Goal: Information Seeking & Learning: Learn about a topic

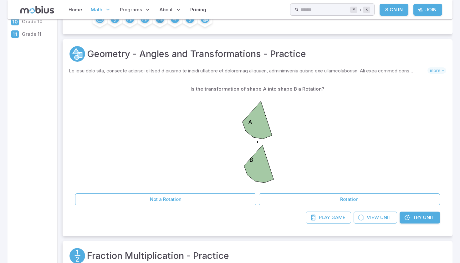
scroll to position [137, 0]
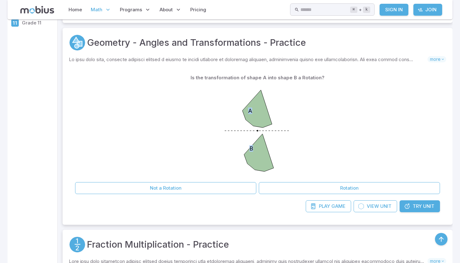
drag, startPoint x: 226, startPoint y: 129, endPoint x: 314, endPoint y: 129, distance: 88.3
click at [314, 129] on div "A B" at bounding box center [257, 132] width 365 height 96
click at [300, 130] on icon "A B" at bounding box center [258, 131] width 94 height 94
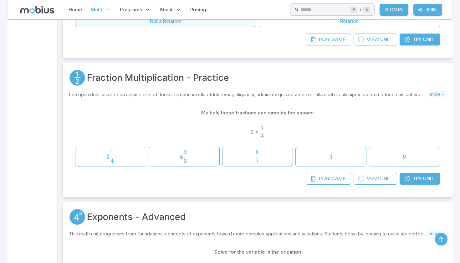
scroll to position [304, 0]
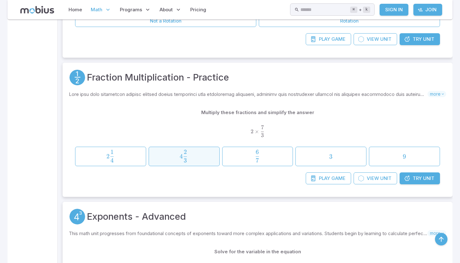
click at [210, 160] on span "4 3 2 ​" at bounding box center [183, 156] width 61 height 13
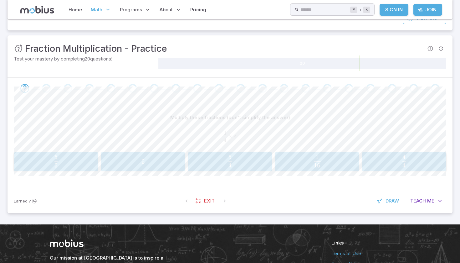
scroll to position [72, 0]
click at [405, 156] on span "4" at bounding box center [404, 157] width 3 height 8
click at [338, 160] on span "8 6 ​" at bounding box center [316, 161] width 75 height 13
click at [198, 162] on span "1" at bounding box center [176, 162] width 102 height 8
click at [400, 162] on span "1 2 1 ​" at bounding box center [403, 161] width 75 height 13
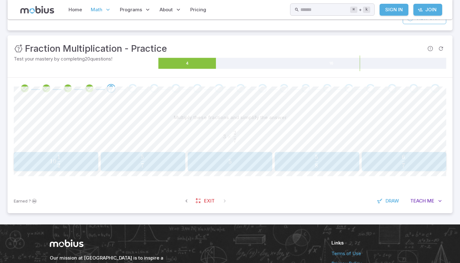
click at [413, 167] on div "6 7 \frac{6}{7} 7 6 ​" at bounding box center [404, 161] width 80 height 14
click at [68, 161] on span "16 3 ​" at bounding box center [48, 161] width 61 height 13
click at [347, 158] on span "35 16 ​" at bounding box center [338, 161] width 61 height 13
click at [323, 160] on span "3 4 3 ​" at bounding box center [316, 161] width 75 height 13
click at [404, 161] on span "button" at bounding box center [405, 161] width 3 height 0
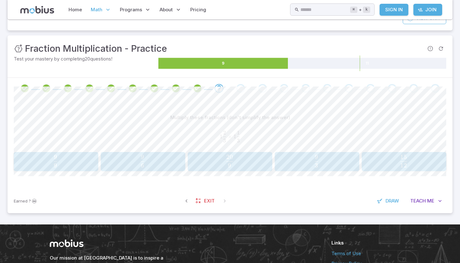
click at [232, 166] on span "button" at bounding box center [229, 165] width 7 height 4
click at [392, 161] on span "6 24 ​" at bounding box center [403, 161] width 75 height 13
click at [52, 155] on span "5 3 ​" at bounding box center [48, 161] width 61 height 13
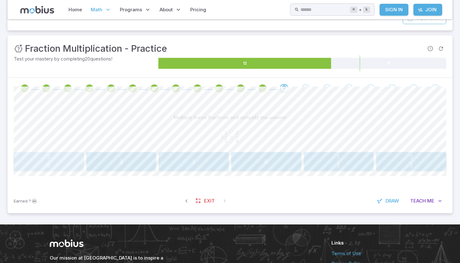
click at [59, 161] on span "8 3 ​" at bounding box center [48, 161] width 61 height 13
click at [64, 168] on button "1 17 18 1\frac{17}{18} 1 18 17 ​" at bounding box center [49, 161] width 70 height 19
click at [384, 155] on span "5 7 5 ​" at bounding box center [403, 161] width 75 height 13
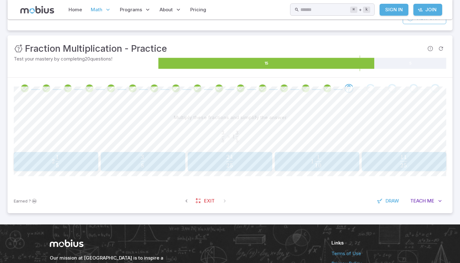
click at [251, 161] on span "25 24 ​" at bounding box center [229, 161] width 75 height 13
click at [156, 153] on button "8 8 \frac{8}{8} 8 8 ​" at bounding box center [143, 161] width 85 height 19
click at [198, 160] on span "56 24 ​" at bounding box center [193, 161] width 61 height 13
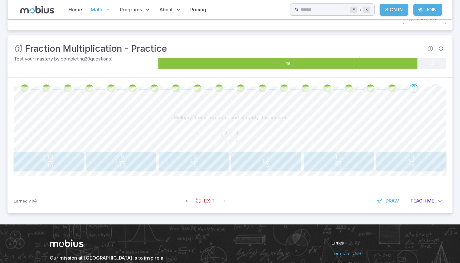
click at [321, 157] on span "20 11 ​" at bounding box center [338, 161] width 61 height 13
click at [357, 133] on span "2 6 3 ​ × 6 4 ​" at bounding box center [230, 136] width 433 height 11
click at [243, 159] on span "36 60 ​" at bounding box center [229, 161] width 75 height 13
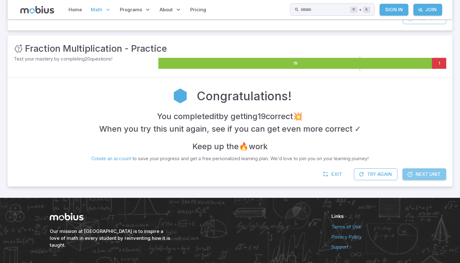
click at [436, 172] on span "Next Unit" at bounding box center [428, 174] width 25 height 7
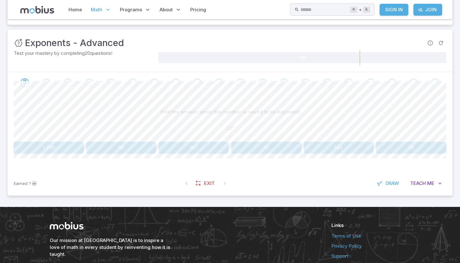
scroll to position [78, 0]
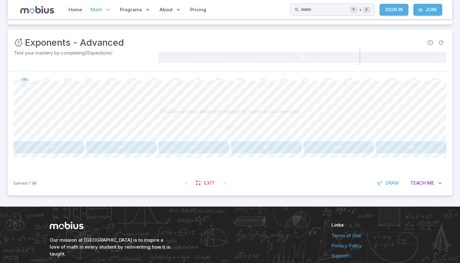
click at [352, 146] on button "144" at bounding box center [339, 147] width 70 height 12
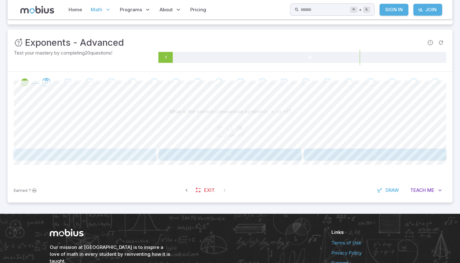
click at [87, 156] on button "<" at bounding box center [85, 154] width 142 height 12
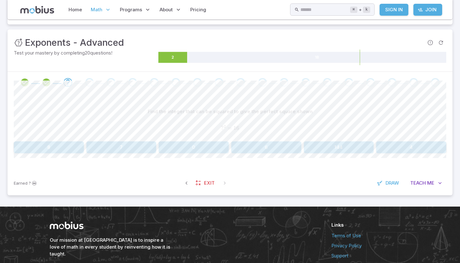
click at [413, 149] on button "4" at bounding box center [411, 147] width 70 height 12
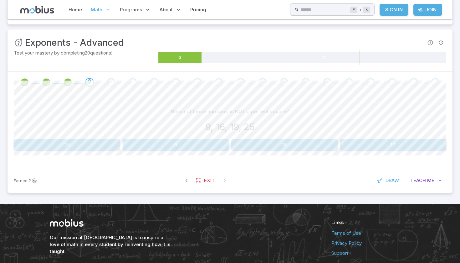
click at [398, 137] on div "Which of these numbers is NOT a perfect square? 9, 16, 19, 25 25 9 16 19" at bounding box center [230, 128] width 433 height 45
click at [400, 143] on button "19" at bounding box center [393, 145] width 106 height 12
click at [119, 148] on button "49" at bounding box center [121, 145] width 70 height 12
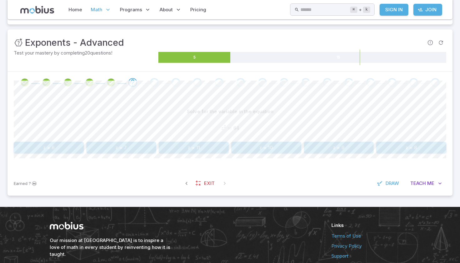
click at [418, 148] on button "z = 8" at bounding box center [411, 148] width 70 height 12
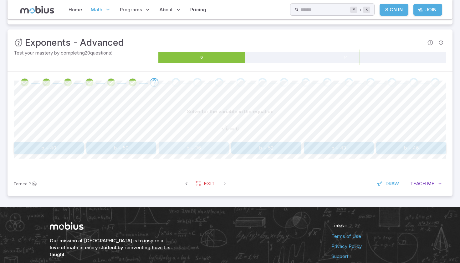
click at [210, 145] on button "b = 36" at bounding box center [194, 148] width 70 height 12
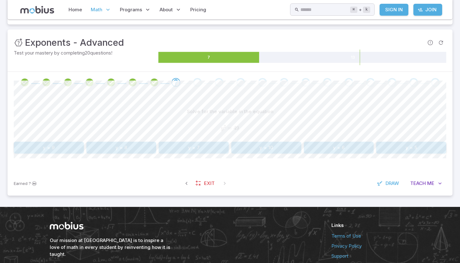
click at [210, 145] on button "y = 7" at bounding box center [194, 148] width 70 height 12
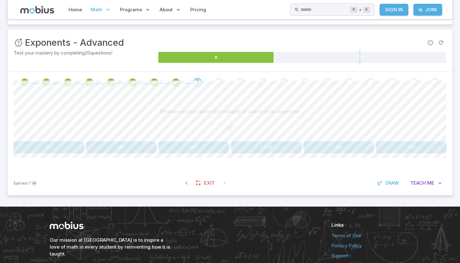
click at [398, 140] on div "Find the answer when this number is raised to its exponent 1 2 2 12^{2} 1 2 2 1…" at bounding box center [230, 130] width 433 height 48
click at [397, 147] on button "144" at bounding box center [411, 147] width 70 height 12
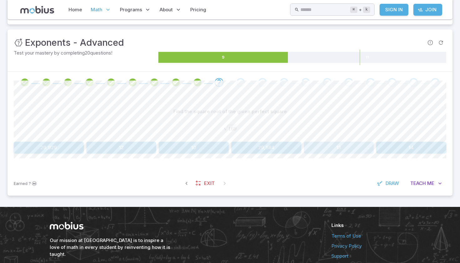
click at [346, 149] on button "13" at bounding box center [339, 148] width 70 height 12
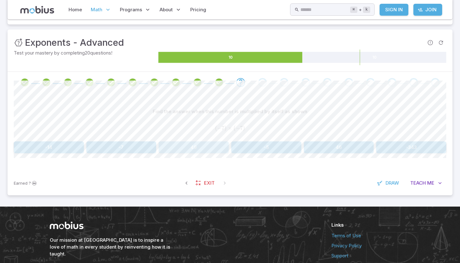
click at [178, 143] on button "49" at bounding box center [194, 147] width 70 height 12
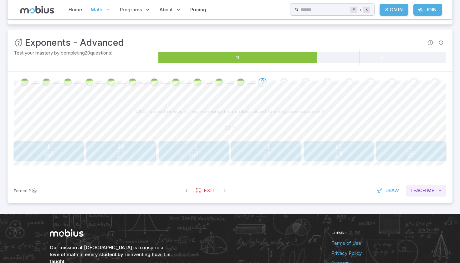
click at [427, 186] on button "Teach Me" at bounding box center [426, 190] width 40 height 12
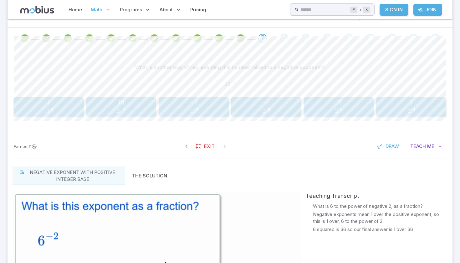
scroll to position [121, 0]
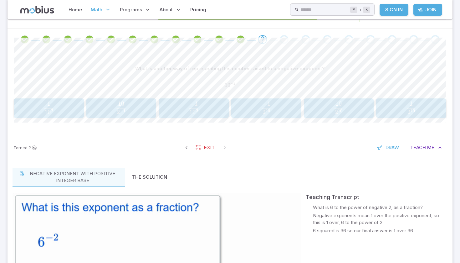
click at [48, 111] on span "button" at bounding box center [48, 112] width 9 height 4
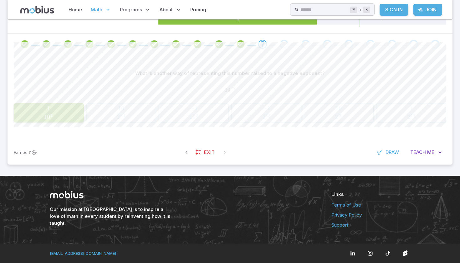
scroll to position [116, 0]
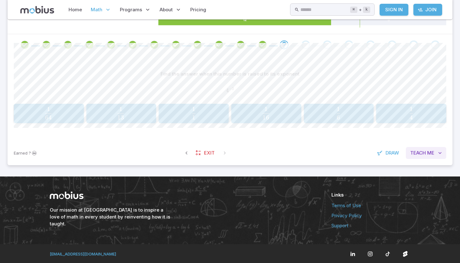
click at [430, 156] on button "Teach Me" at bounding box center [426, 153] width 40 height 12
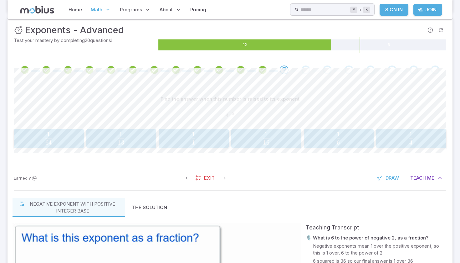
scroll to position [91, 0]
click at [410, 143] on span "button" at bounding box center [411, 142] width 3 height 4
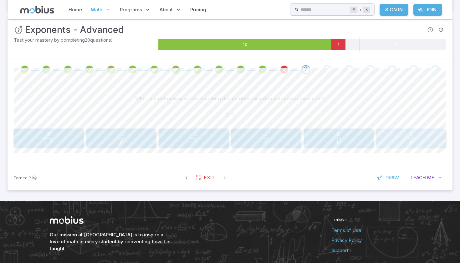
click at [397, 142] on span "3 4 1 ​" at bounding box center [411, 138] width 61 height 13
click at [43, 140] on span "81 1 ​" at bounding box center [48, 138] width 61 height 13
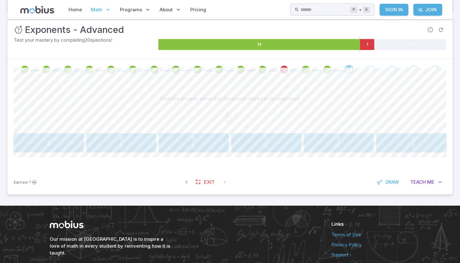
click at [190, 144] on span "5 3 ​" at bounding box center [193, 142] width 61 height 13
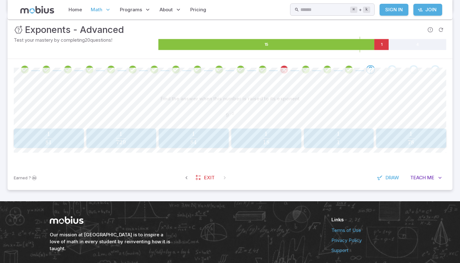
click at [63, 133] on span "81 1 ​" at bounding box center [48, 138] width 61 height 13
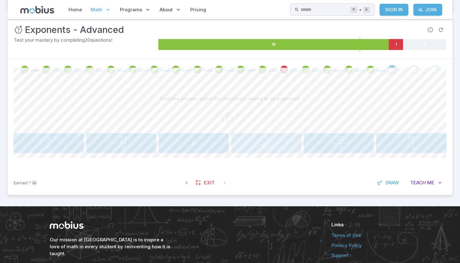
click at [249, 144] on span "11 5 ​" at bounding box center [266, 142] width 66 height 13
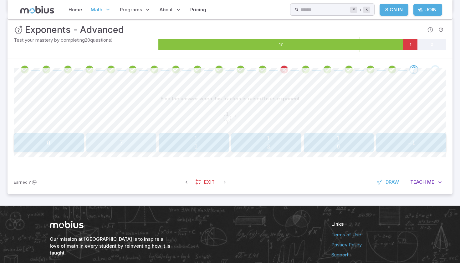
click at [142, 146] on span "7" at bounding box center [121, 143] width 66 height 8
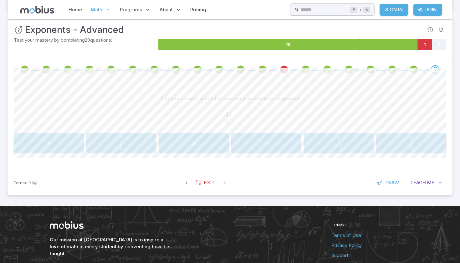
click at [142, 146] on span "5 1 ​" at bounding box center [121, 142] width 66 height 13
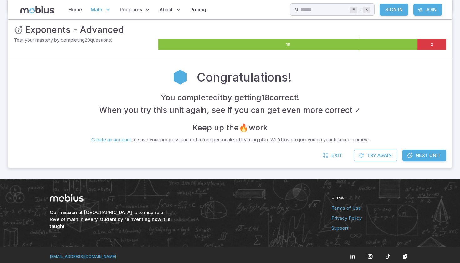
click at [438, 154] on span "Next Unit" at bounding box center [428, 155] width 25 height 7
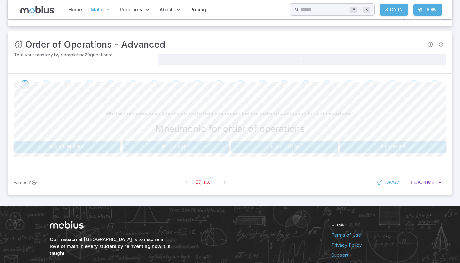
scroll to position [78, 0]
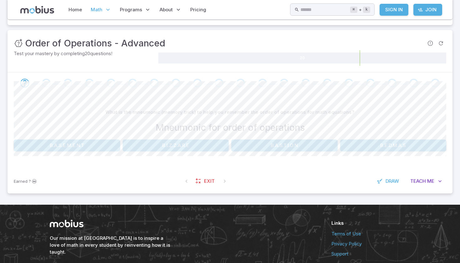
click at [389, 148] on button "B.E.D.M.A.S" at bounding box center [393, 145] width 106 height 12
click at [182, 148] on button "Exponents" at bounding box center [121, 145] width 215 height 12
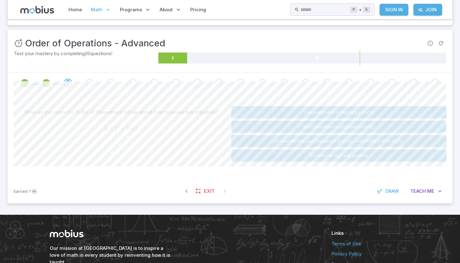
click at [257, 108] on button "The exponent is highest priority" at bounding box center [338, 112] width 215 height 12
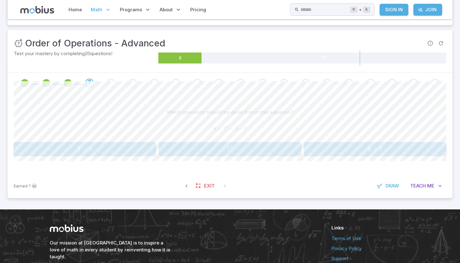
click at [282, 150] on span "7 3" at bounding box center [230, 149] width 139 height 8
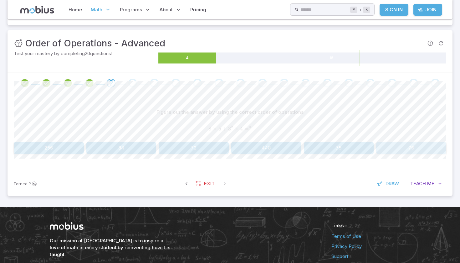
click at [400, 146] on button "76" at bounding box center [411, 148] width 70 height 12
click at [120, 144] on button "8" at bounding box center [121, 148] width 70 height 12
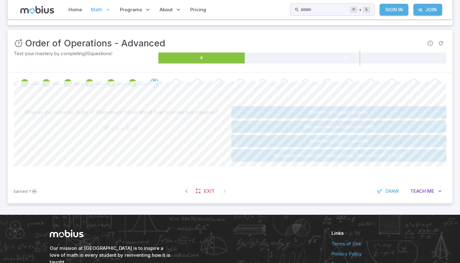
click at [245, 126] on button "The exponent is highest priority" at bounding box center [338, 127] width 215 height 12
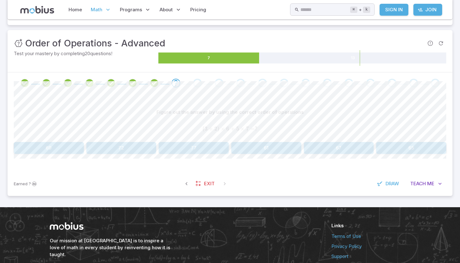
click at [396, 150] on button "65" at bounding box center [411, 148] width 70 height 12
click at [64, 142] on button "13" at bounding box center [49, 148] width 70 height 12
click at [65, 144] on button "65" at bounding box center [49, 148] width 70 height 12
click at [427, 147] on button "53" at bounding box center [411, 148] width 70 height 12
click at [203, 149] on button "4" at bounding box center [194, 148] width 70 height 12
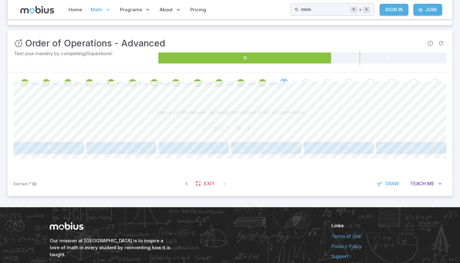
click at [39, 146] on button "8" at bounding box center [49, 148] width 70 height 12
click at [432, 150] on button "47" at bounding box center [411, 148] width 70 height 12
click at [429, 147] on button "2" at bounding box center [411, 148] width 70 height 12
click at [69, 147] on button "12" at bounding box center [49, 148] width 70 height 12
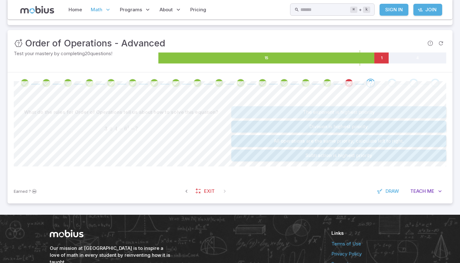
click at [436, 112] on button "The exponent is highest priority" at bounding box center [338, 112] width 215 height 12
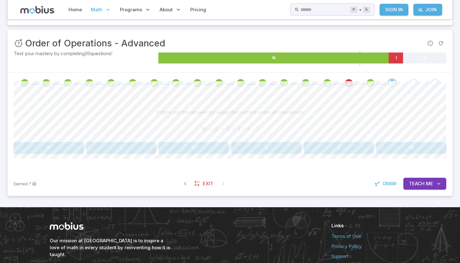
click at [412, 2] on div "Home Math Grade 1 Grade 2 Grade 3 Grade 4 Grade 5 Grade 6 Grade 7 Grade 8 Grade…" at bounding box center [230, 9] width 445 height 19
click at [67, 150] on button "11" at bounding box center [49, 148] width 70 height 12
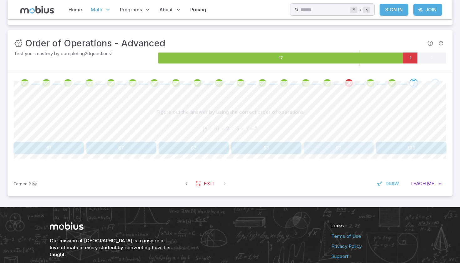
click at [344, 151] on button "63" at bounding box center [339, 148] width 70 height 12
click at [214, 148] on button "62" at bounding box center [194, 148] width 70 height 12
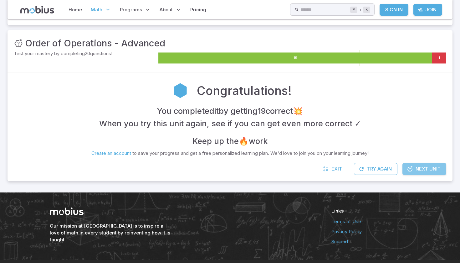
click at [410, 167] on icon at bounding box center [410, 169] width 6 height 6
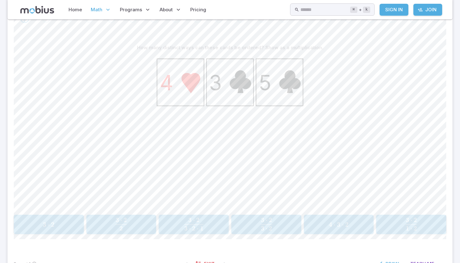
scroll to position [140, 0]
click at [198, 89] on icon at bounding box center [180, 84] width 47 height 47
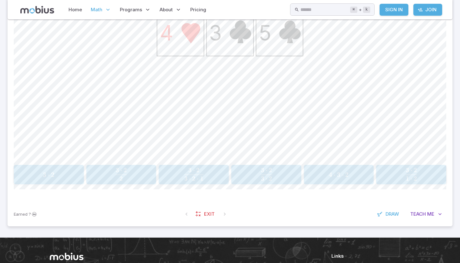
scroll to position [192, 0]
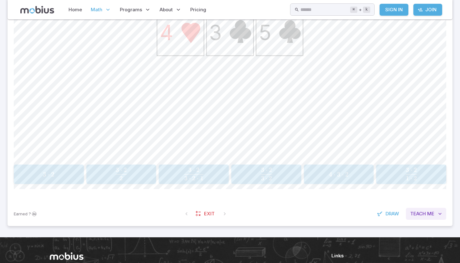
click at [422, 210] on button "Teach Me" at bounding box center [426, 214] width 40 height 12
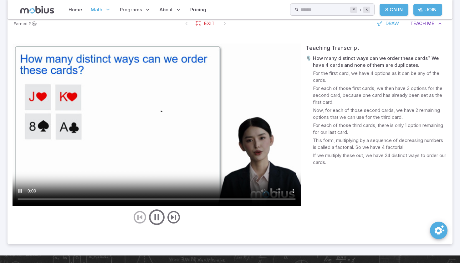
scroll to position [383, 0]
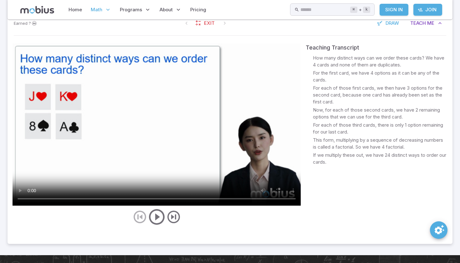
drag, startPoint x: 219, startPoint y: 199, endPoint x: 21, endPoint y: 204, distance: 198.3
click at [21, 204] on video at bounding box center [157, 124] width 288 height 162
click at [28, 199] on video at bounding box center [157, 124] width 288 height 162
click at [33, 200] on video at bounding box center [157, 124] width 288 height 162
click at [33, 201] on video at bounding box center [157, 124] width 288 height 162
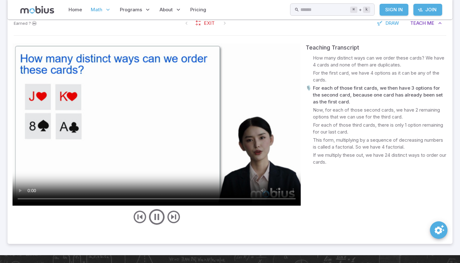
click at [30, 201] on video at bounding box center [157, 124] width 288 height 162
click at [30, 198] on video at bounding box center [157, 124] width 288 height 162
click at [29, 199] on video at bounding box center [157, 124] width 288 height 162
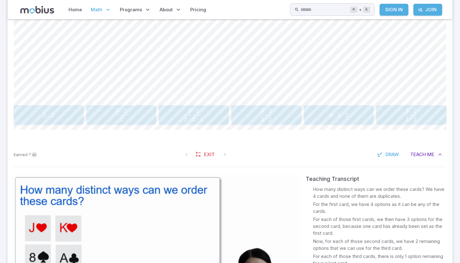
scroll to position [249, 0]
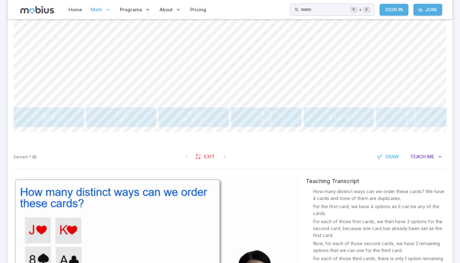
click at [335, 122] on div "4 ⋅ 3 ⋅ 2 4\cdot 3\cdot 2 4 ⋅ 3 ⋅ 2" at bounding box center [339, 117] width 66 height 14
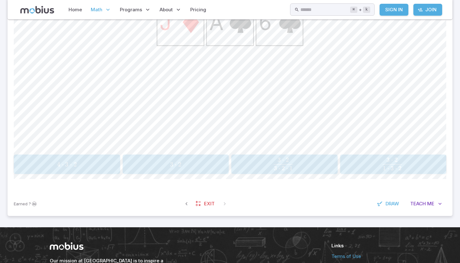
scroll to position [203, 0]
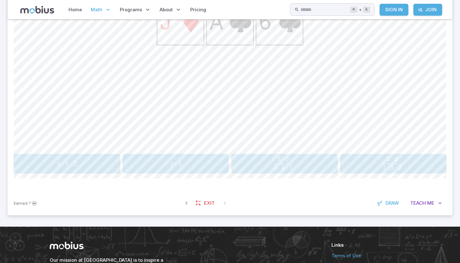
click at [107, 171] on button "4 ⋅ 3 ⋅ 2 4\cdot 3\cdot 2 4 ⋅ 3 ⋅ 2" at bounding box center [67, 163] width 106 height 19
click at [74, 167] on span "3 ⋅ 2" at bounding box center [49, 164] width 66 height 8
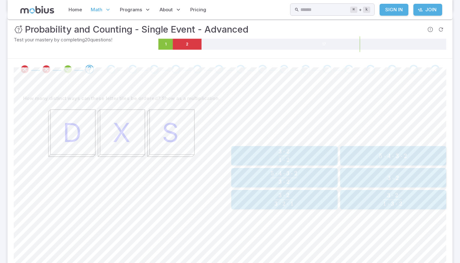
scroll to position [94, 0]
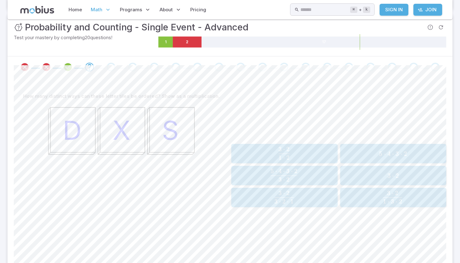
click at [423, 176] on span "3 ⋅ 2" at bounding box center [393, 176] width 102 height 8
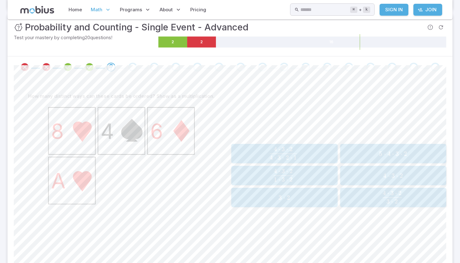
click at [283, 201] on span "3 ⋅" at bounding box center [283, 198] width 8 height 8
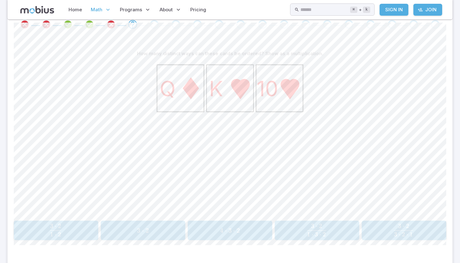
scroll to position [136, 0]
click at [263, 231] on span "4 ⋅ 3 ⋅ 2" at bounding box center [230, 231] width 80 height 8
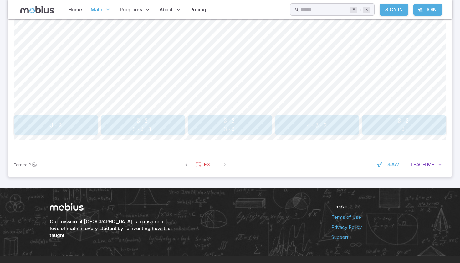
scroll to position [240, 0]
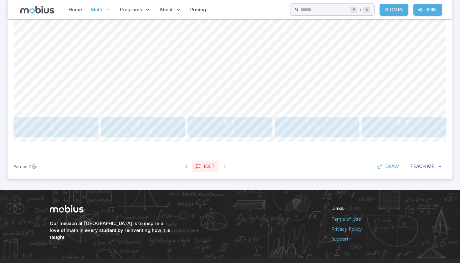
click at [210, 165] on span "Exit" at bounding box center [209, 166] width 11 height 7
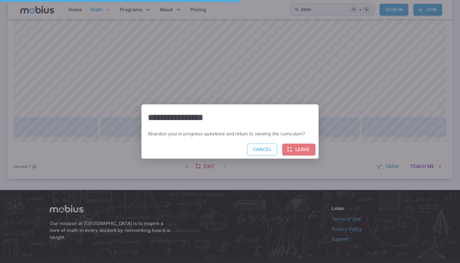
click at [309, 154] on button "Leave" at bounding box center [298, 149] width 33 height 12
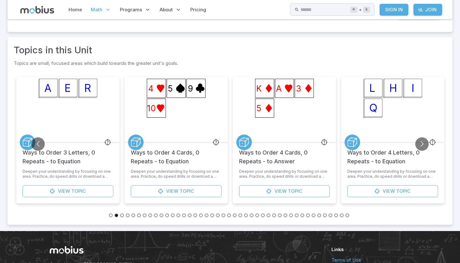
scroll to position [271, 0]
